Goal: Task Accomplishment & Management: Manage account settings

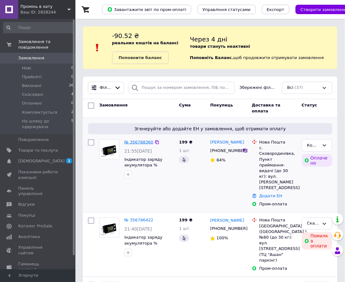
click at [145, 143] on link "№ 356788360" at bounding box center [139, 142] width 29 height 5
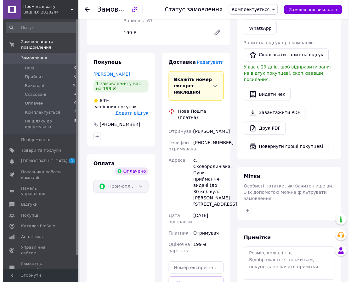
scroll to position [79, 0]
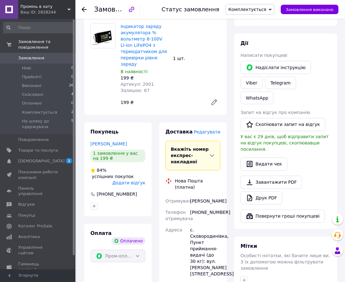
click at [214, 130] on span "Редагувати" at bounding box center [207, 132] width 27 height 5
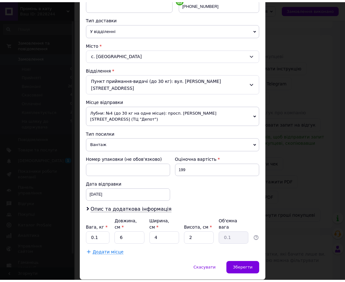
scroll to position [136, 0]
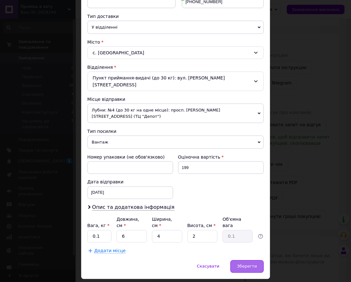
click at [250, 261] on div "Зберегти" at bounding box center [246, 267] width 33 height 13
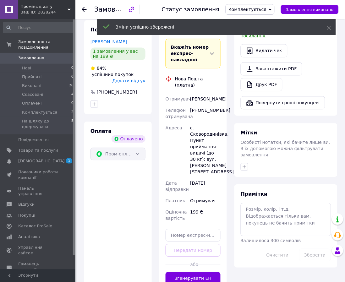
scroll to position [184, 0]
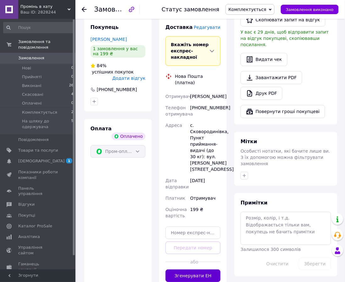
click at [202, 270] on button "Згенерувати ЕН" at bounding box center [193, 276] width 55 height 13
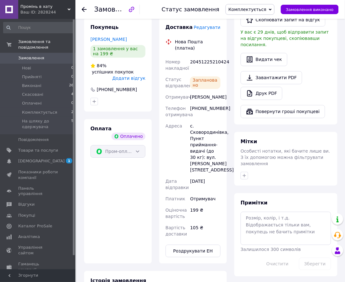
click at [153, 135] on div "Покупець [PERSON_NAME] 1 замовлення у вас на 199 ₴ 84% успішних покупок Додати …" at bounding box center [118, 141] width 75 height 246
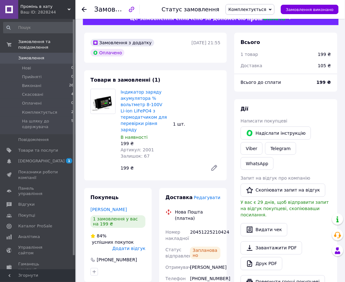
scroll to position [0, 0]
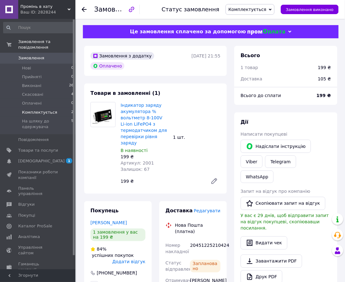
click at [51, 110] on span "Комплектується" at bounding box center [39, 113] width 35 height 6
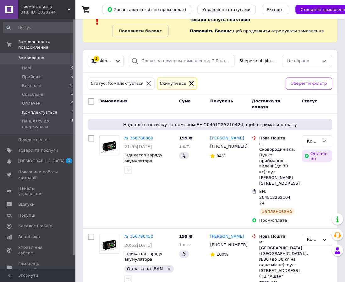
scroll to position [28, 0]
